Goal: Information Seeking & Learning: Learn about a topic

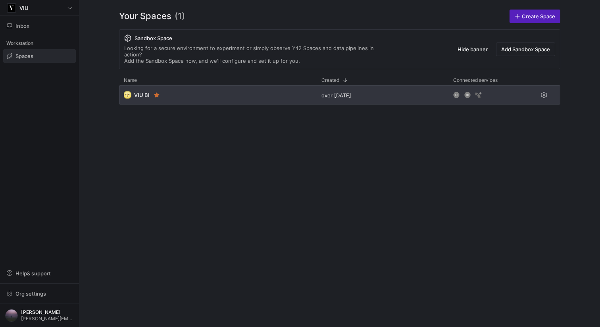
click at [204, 85] on div "🌝 VIU BI" at bounding box center [218, 94] width 198 height 19
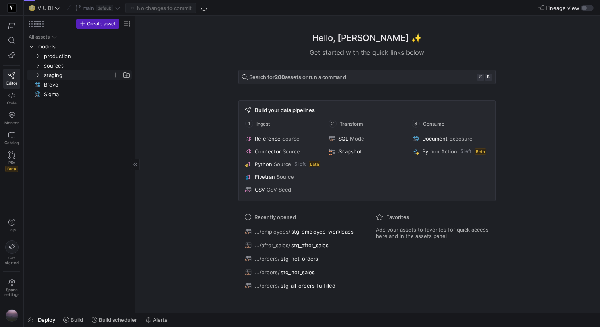
click at [36, 76] on icon "Press SPACE to select this row." at bounding box center [38, 75] width 6 height 5
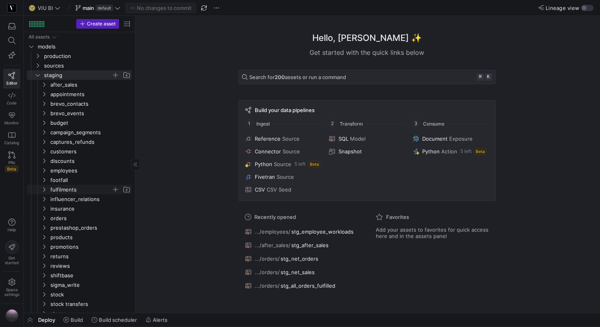
click at [44, 190] on icon "Press SPACE to select this row." at bounding box center [44, 189] width 6 height 5
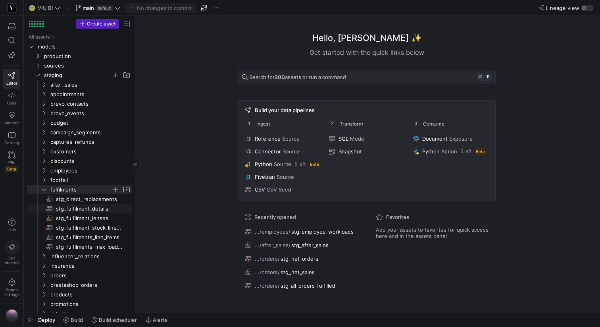
click at [74, 208] on span "stg_fulfilment_details​​​​​​​​​​" at bounding box center [89, 208] width 67 height 9
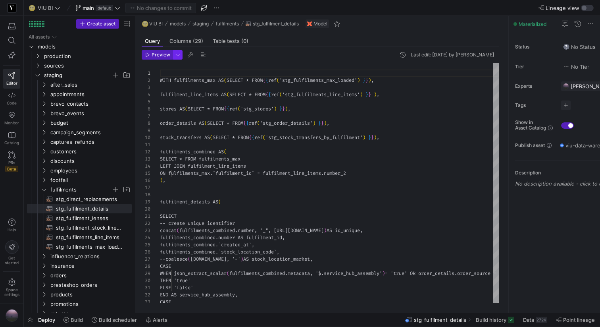
scroll to position [71, 0]
click at [178, 53] on span "button" at bounding box center [177, 54] width 9 height 9
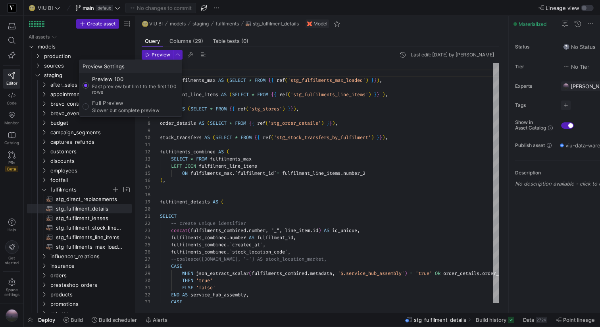
click at [104, 102] on p "Full Preview" at bounding box center [125, 103] width 67 height 6
click at [89, 103] on input "Full Preview Slower but complete preview" at bounding box center [86, 106] width 6 height 6
radio input "true"
click at [155, 48] on div at bounding box center [300, 163] width 600 height 327
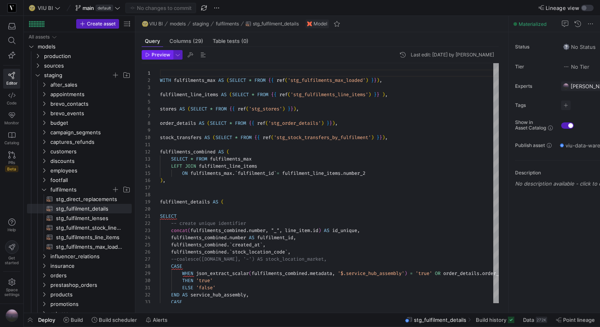
click at [152, 53] on span "Preview" at bounding box center [161, 55] width 19 height 6
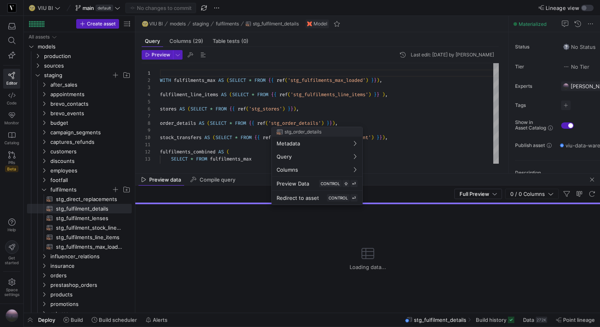
click at [242, 147] on div at bounding box center [300, 163] width 600 height 327
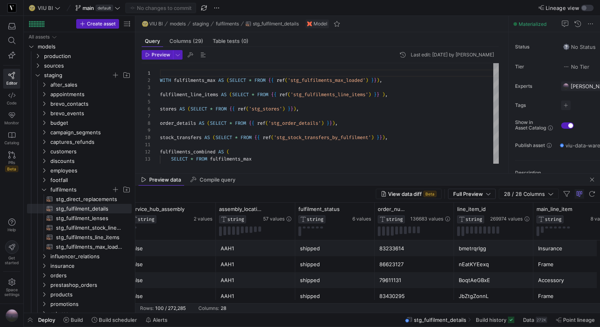
scroll to position [0, 413]
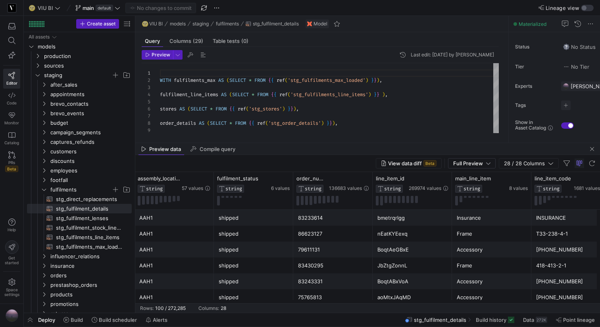
drag, startPoint x: 316, startPoint y: 172, endPoint x: 317, endPoint y: 106, distance: 65.9
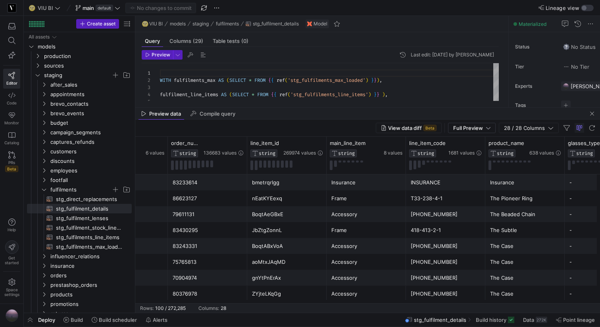
scroll to position [0, 542]
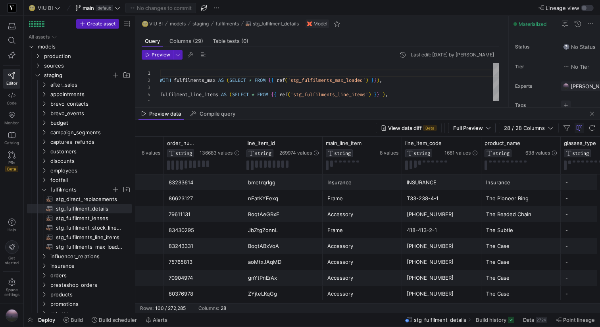
click at [425, 183] on div "INSURANCE" at bounding box center [442, 182] width 70 height 15
click at [475, 145] on icon at bounding box center [474, 143] width 6 height 6
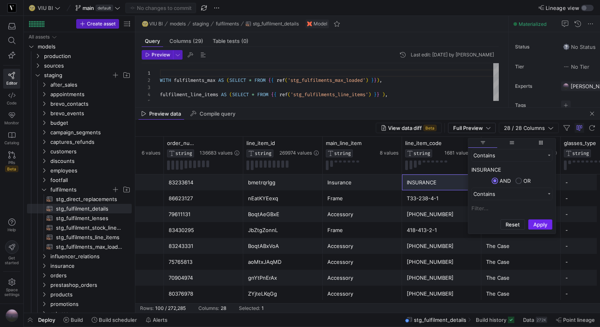
type input "INSURANCE"
click at [542, 224] on button "Apply" at bounding box center [540, 224] width 24 height 10
click at [376, 212] on div "Insurance" at bounding box center [362, 213] width 70 height 15
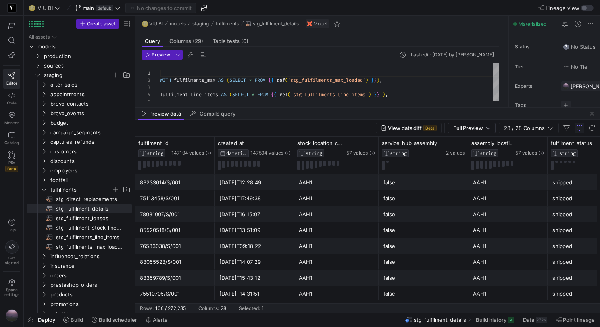
scroll to position [0, 0]
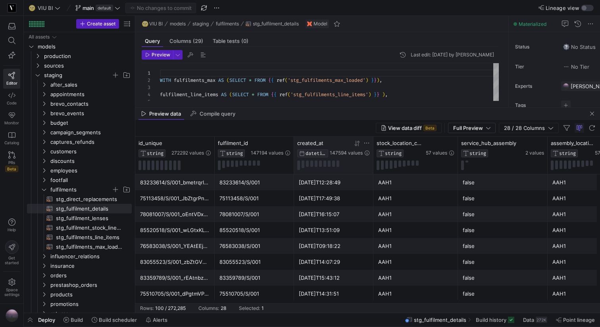
click at [355, 144] on icon at bounding box center [355, 143] width 3 height 6
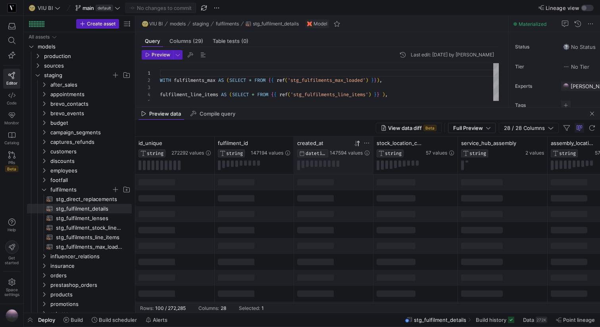
click at [355, 144] on icon at bounding box center [355, 143] width 3 height 6
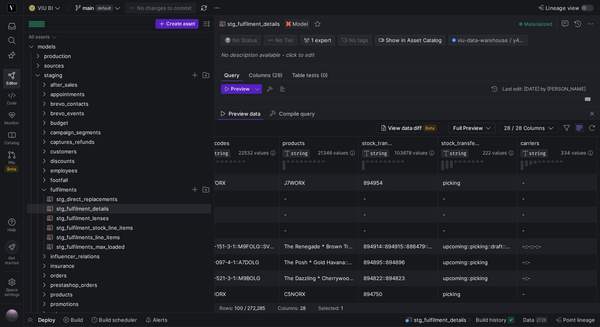
drag, startPoint x: 135, startPoint y: 208, endPoint x: 231, endPoint y: 213, distance: 95.4
click at [231, 213] on as-split "Create asset Drag here to set row groups Drag here to set column labels Group 1…" at bounding box center [312, 164] width 576 height 296
